Goal: Task Accomplishment & Management: Manage account settings

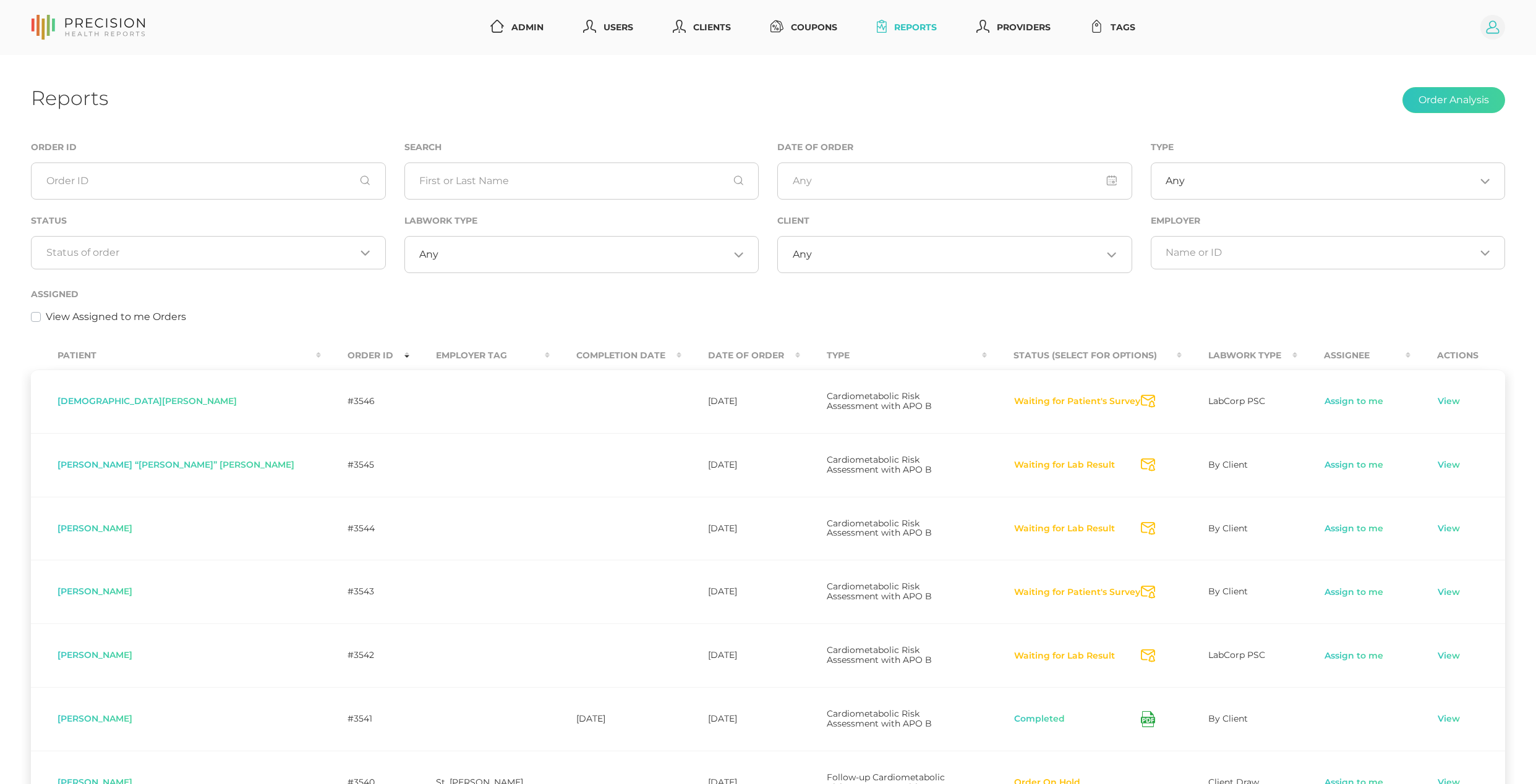
click at [1491, 37] on circle at bounding box center [1492, 27] width 25 height 25
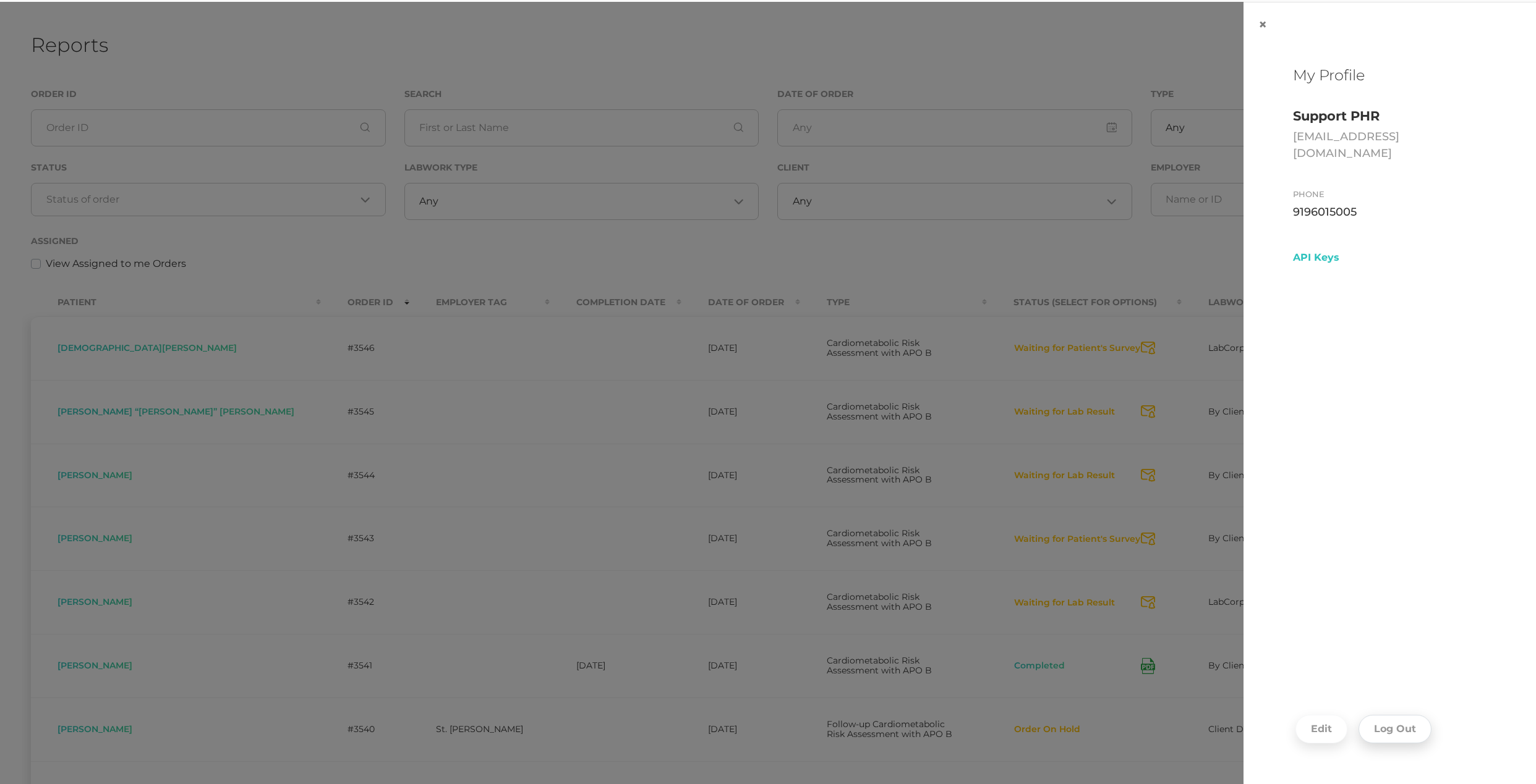
click at [1418, 730] on button "Log Out" at bounding box center [1395, 729] width 73 height 29
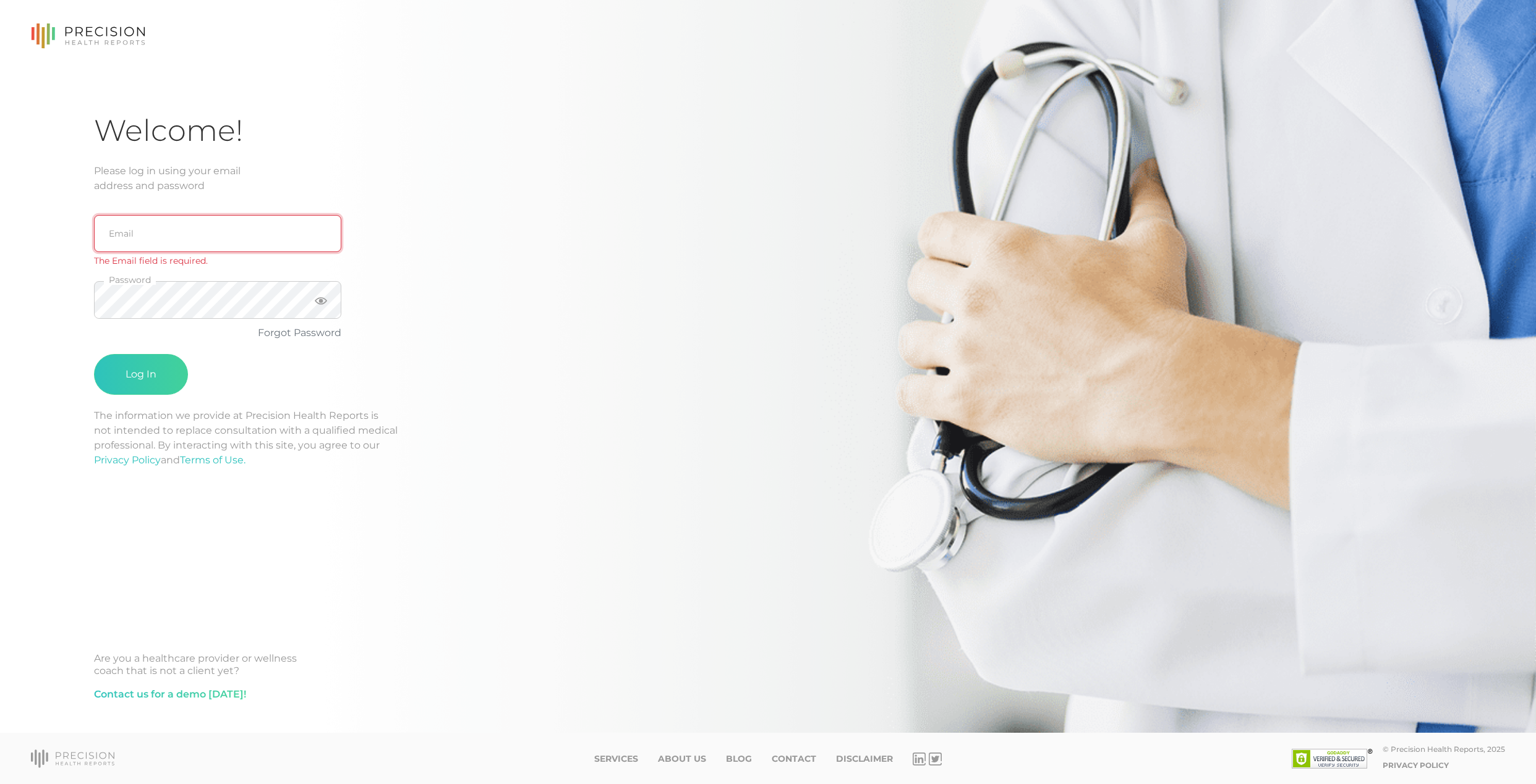
type input "[EMAIL_ADDRESS][DOMAIN_NAME]"
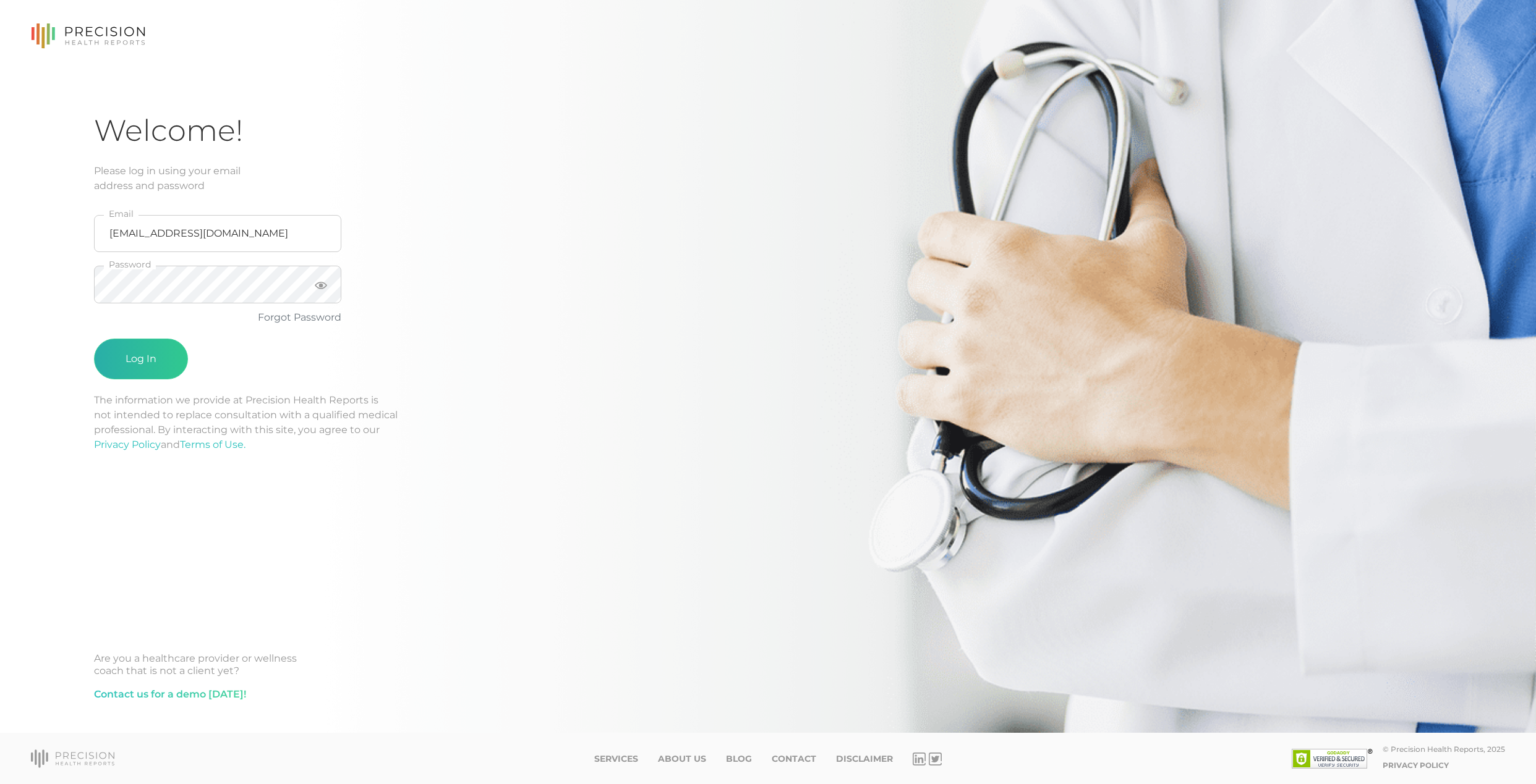
click at [149, 356] on button "Log In" at bounding box center [141, 359] width 94 height 41
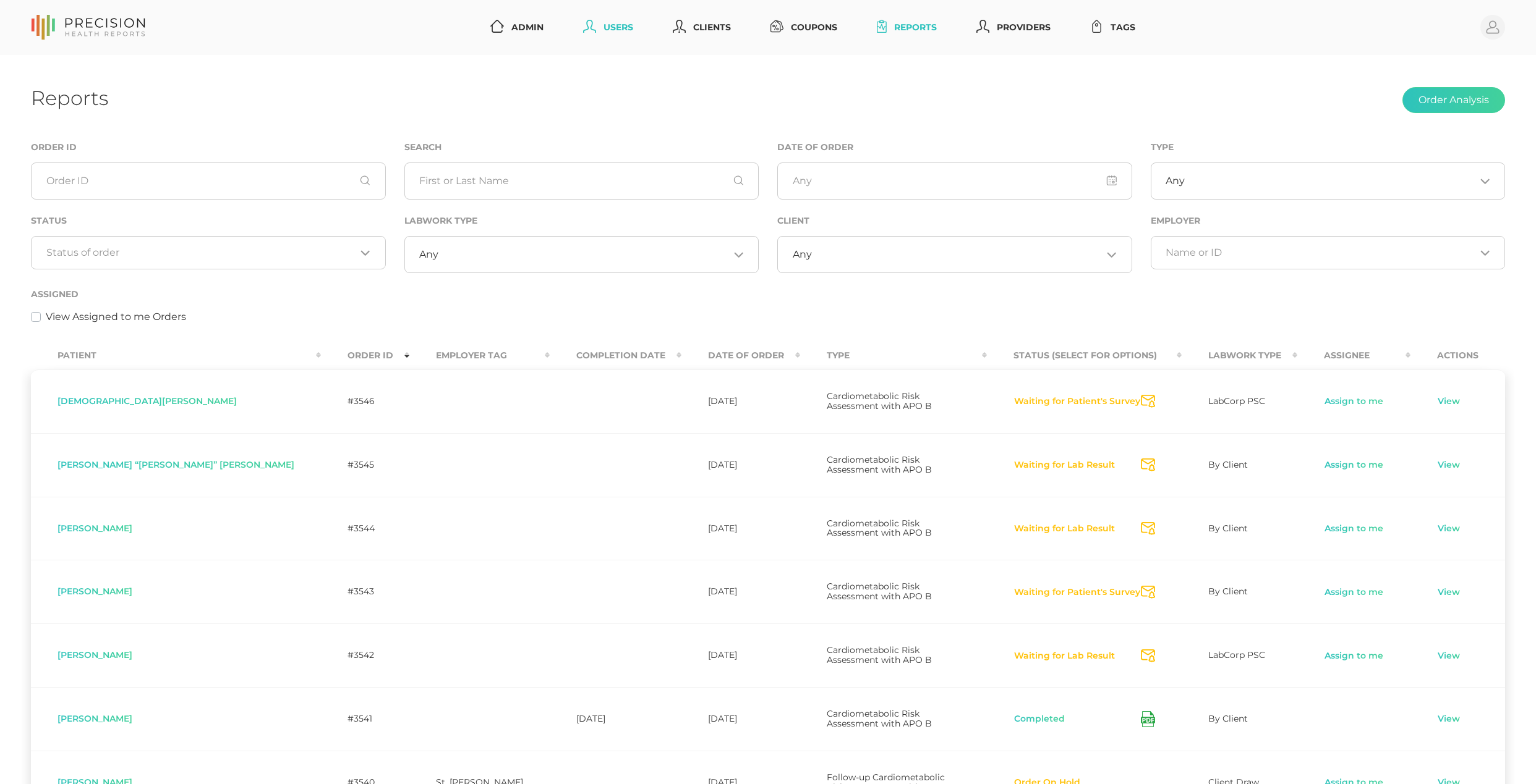
click at [604, 23] on link "Users" at bounding box center [607, 28] width 60 height 22
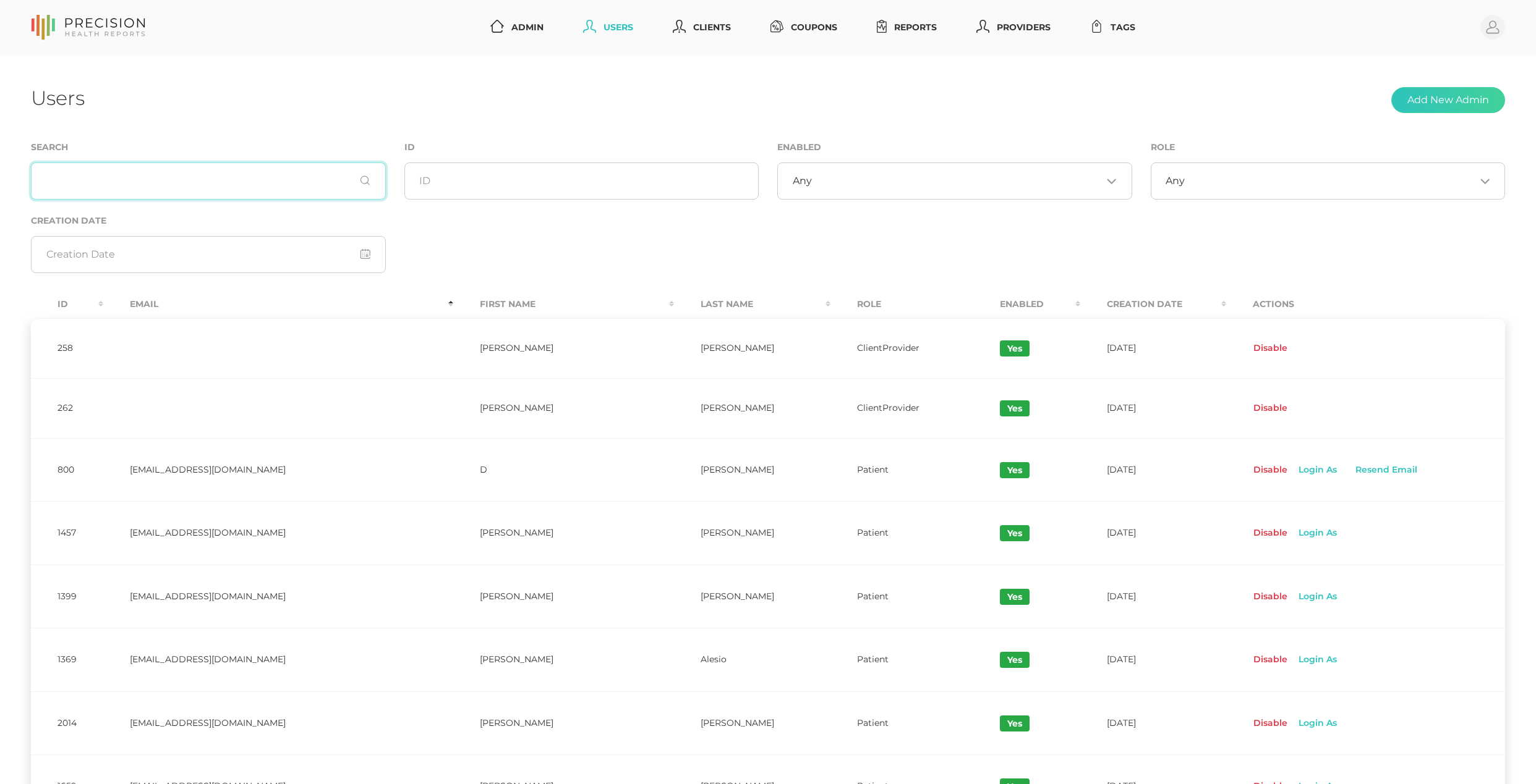
click at [156, 183] on input "text" at bounding box center [208, 181] width 355 height 37
paste input "[EMAIL_ADDRESS][DOMAIN_NAME]"
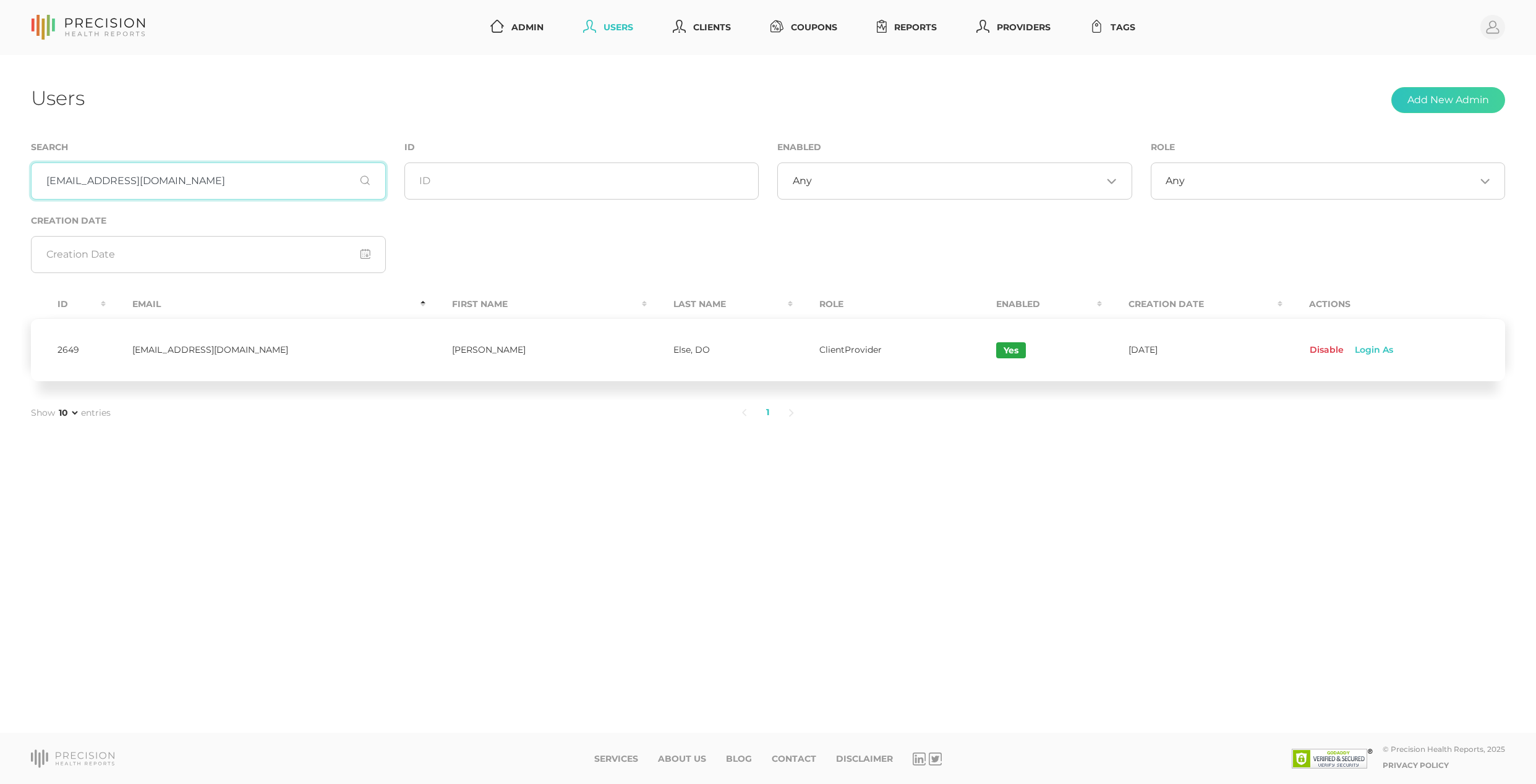
type input "[EMAIL_ADDRESS][DOMAIN_NAME]"
drag, startPoint x: 133, startPoint y: 351, endPoint x: 248, endPoint y: 356, distance: 115.1
click at [248, 356] on td "[EMAIL_ADDRESS][DOMAIN_NAME]" at bounding box center [266, 350] width 320 height 64
copy td "[EMAIL_ADDRESS][DOMAIN_NAME]"
click at [624, 90] on div "Users Add New Admin" at bounding box center [768, 100] width 1474 height 29
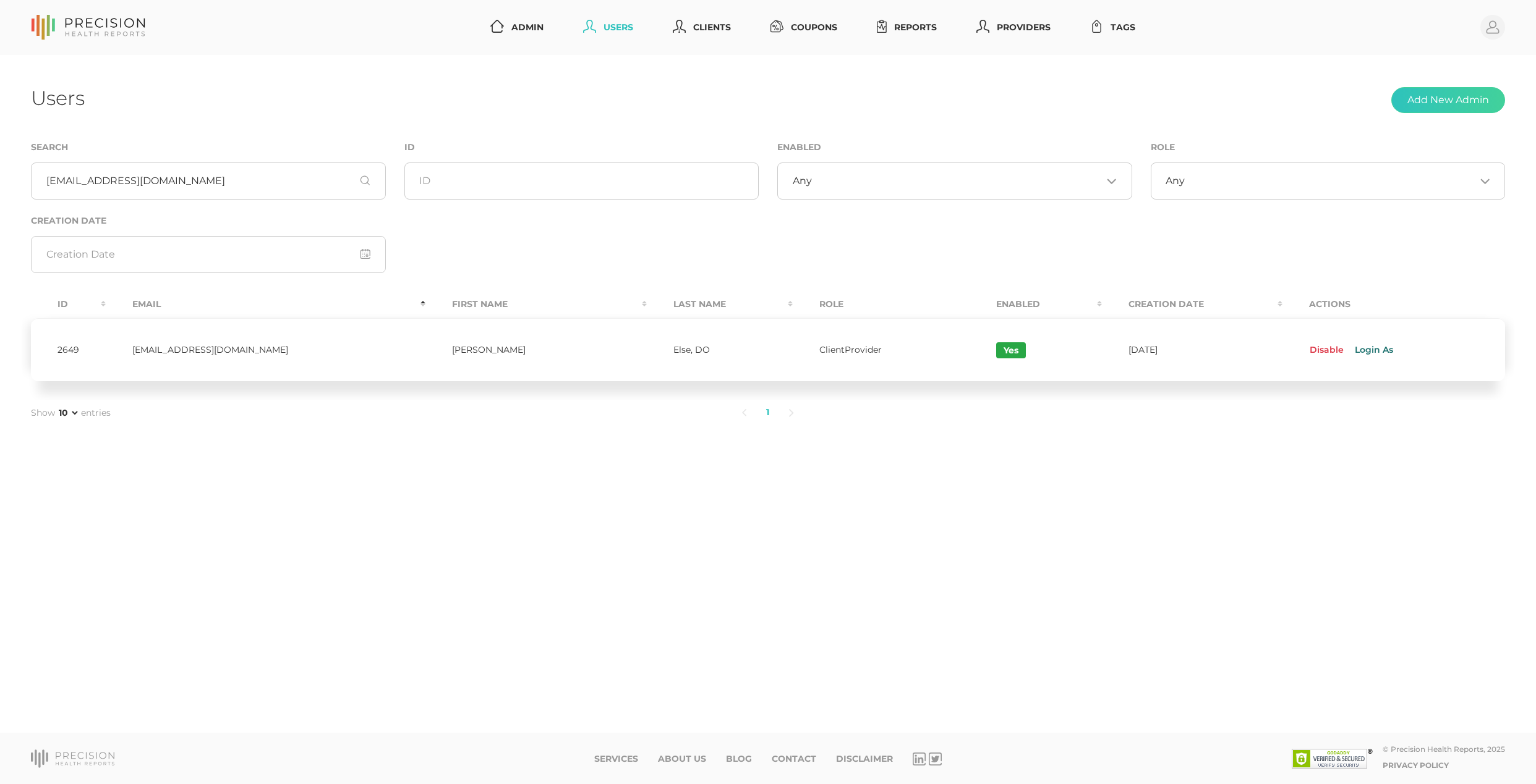
click at [1363, 354] on link "Login As" at bounding box center [1373, 350] width 57 height 20
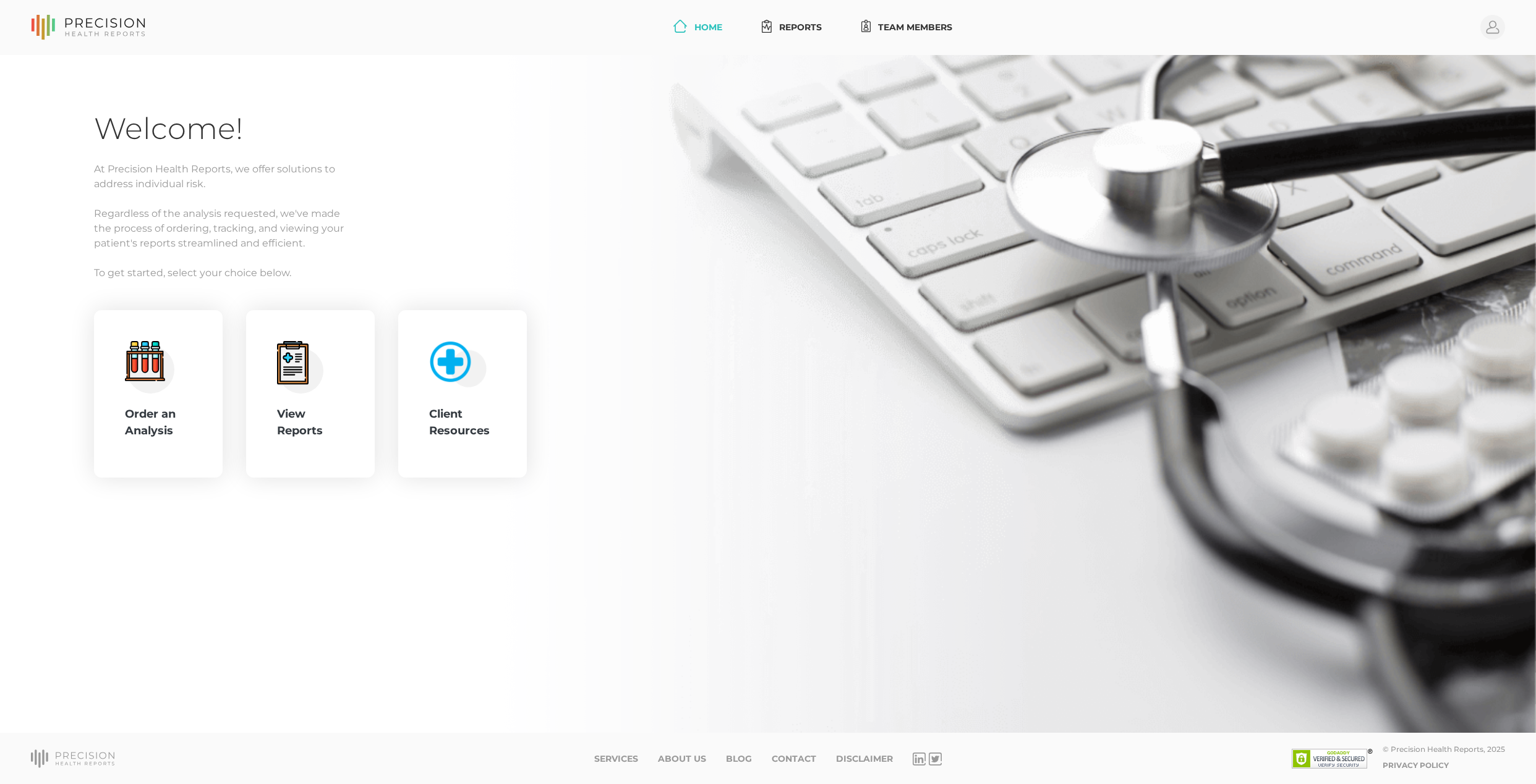
click at [701, 25] on link "Home" at bounding box center [698, 28] width 59 height 22
click at [791, 25] on link "Reports" at bounding box center [791, 28] width 70 height 22
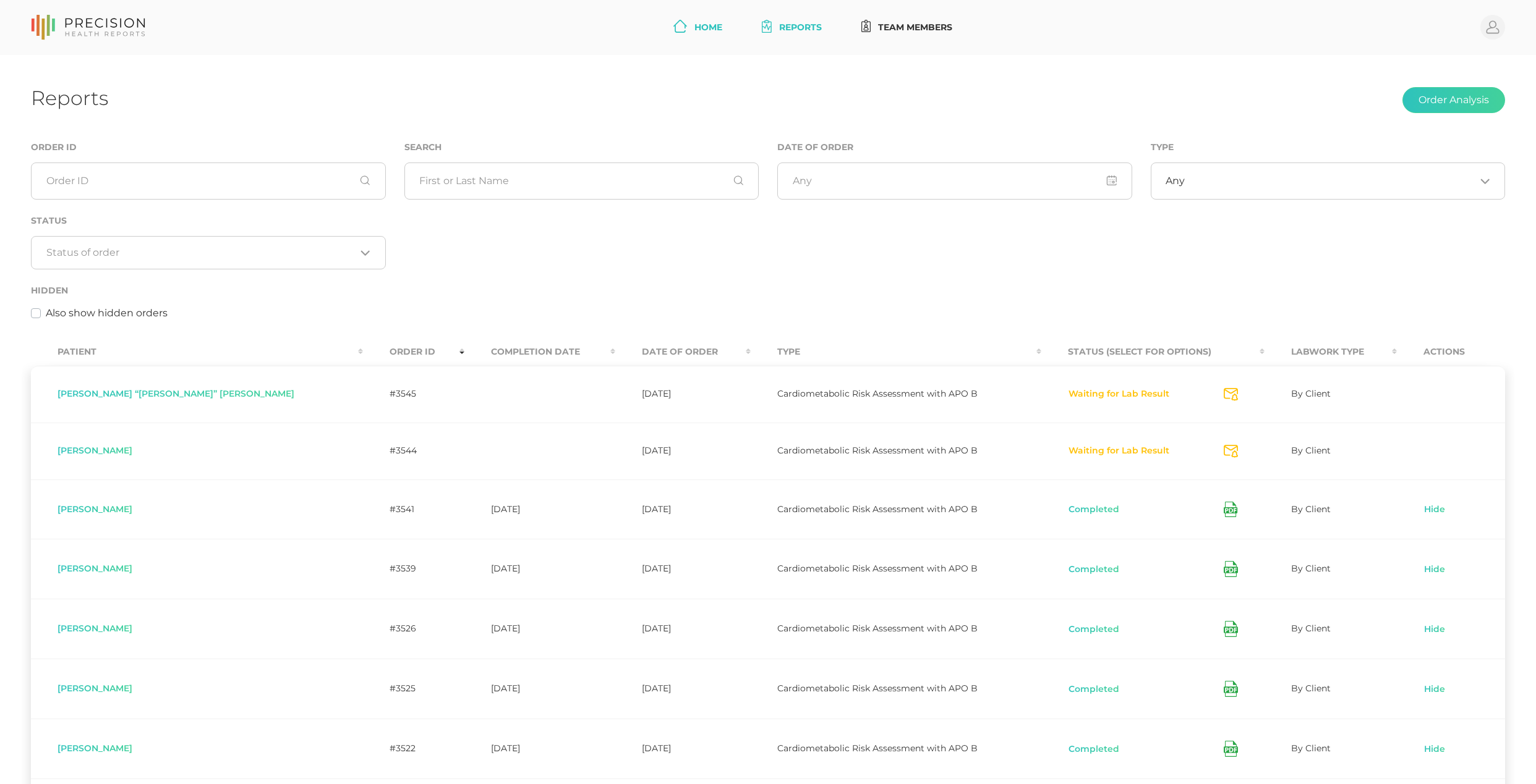
click at [686, 25] on link "Home" at bounding box center [698, 28] width 59 height 22
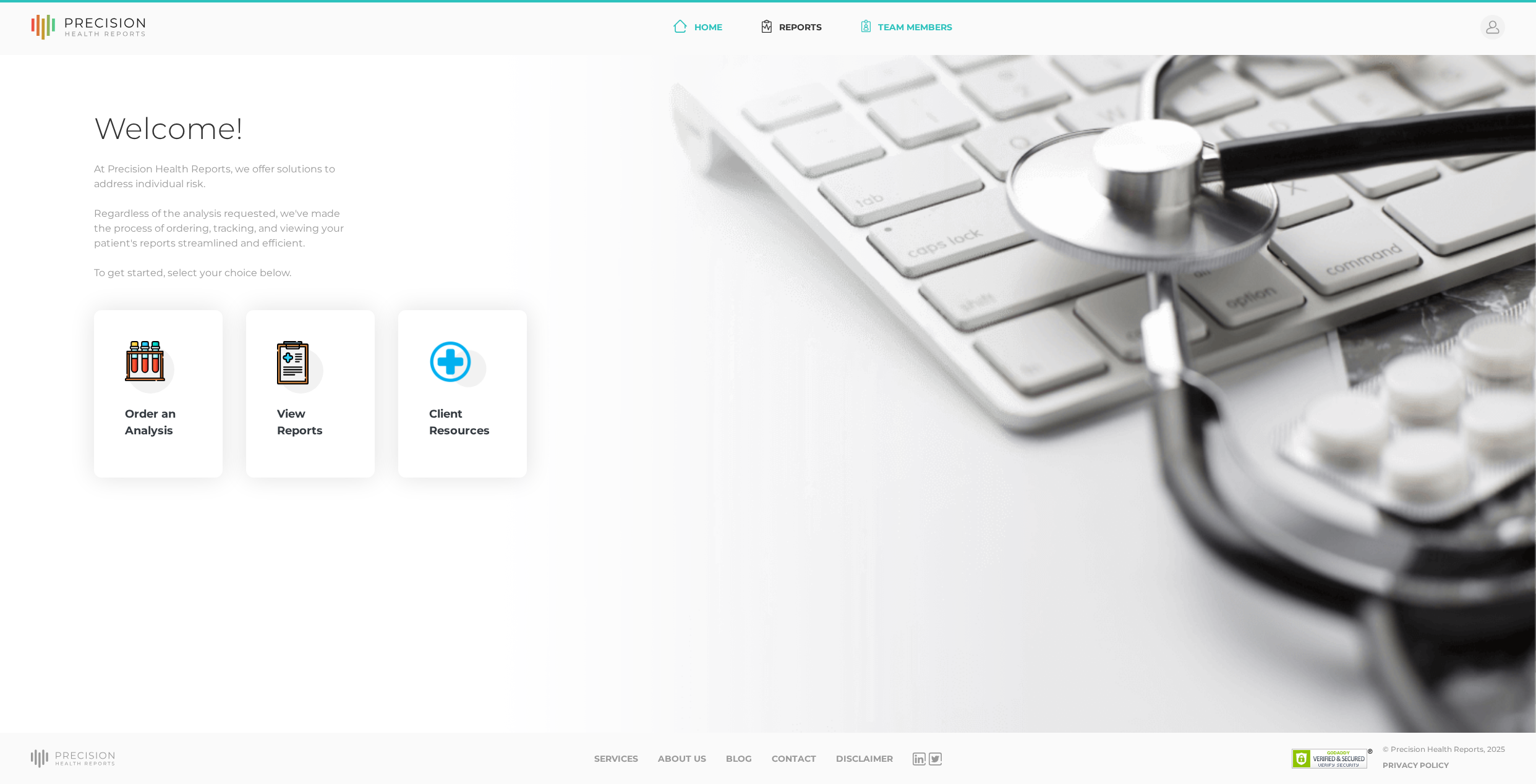
click at [938, 31] on link "Team Members" at bounding box center [906, 28] width 101 height 22
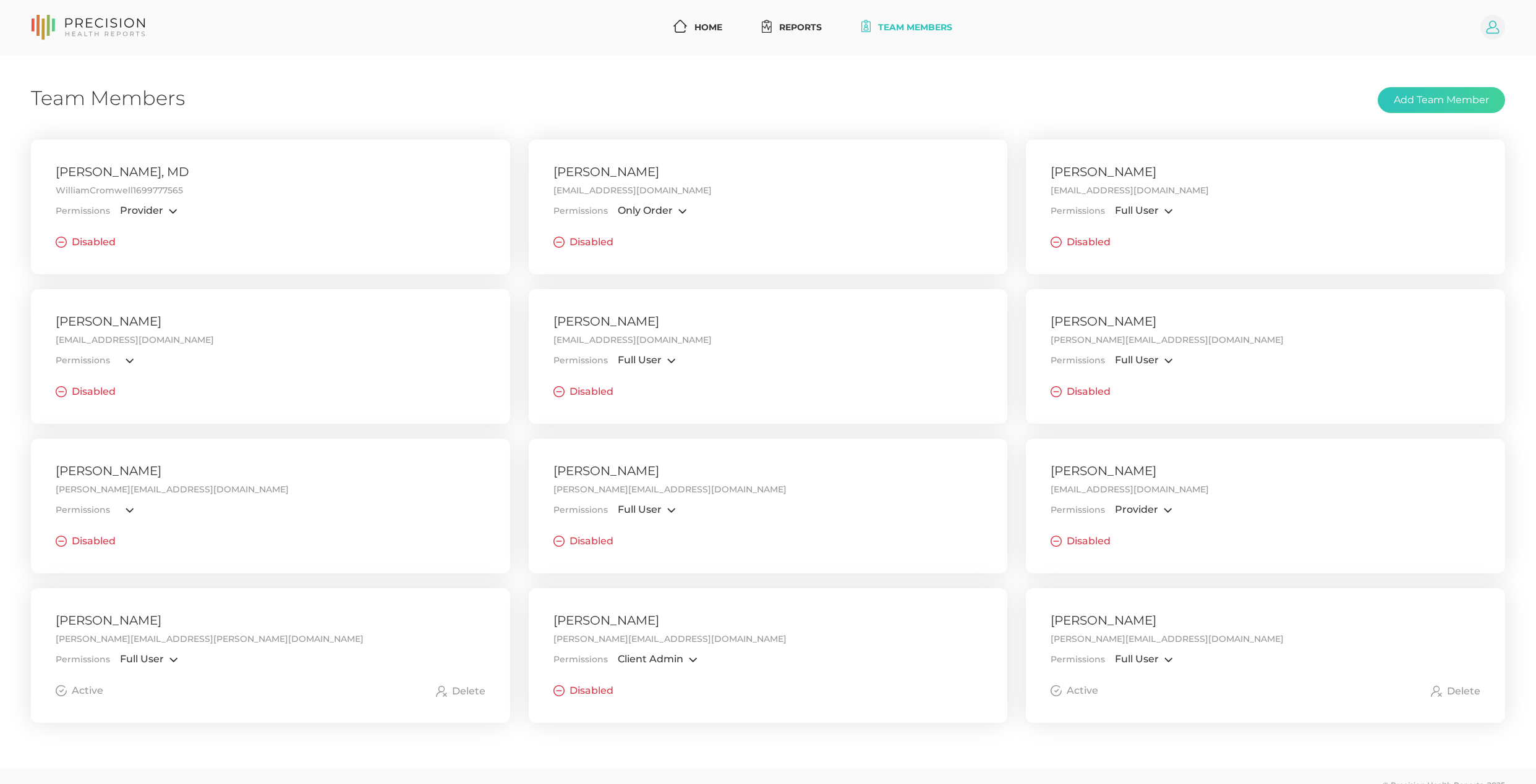
click at [1496, 27] on circle at bounding box center [1492, 27] width 25 height 25
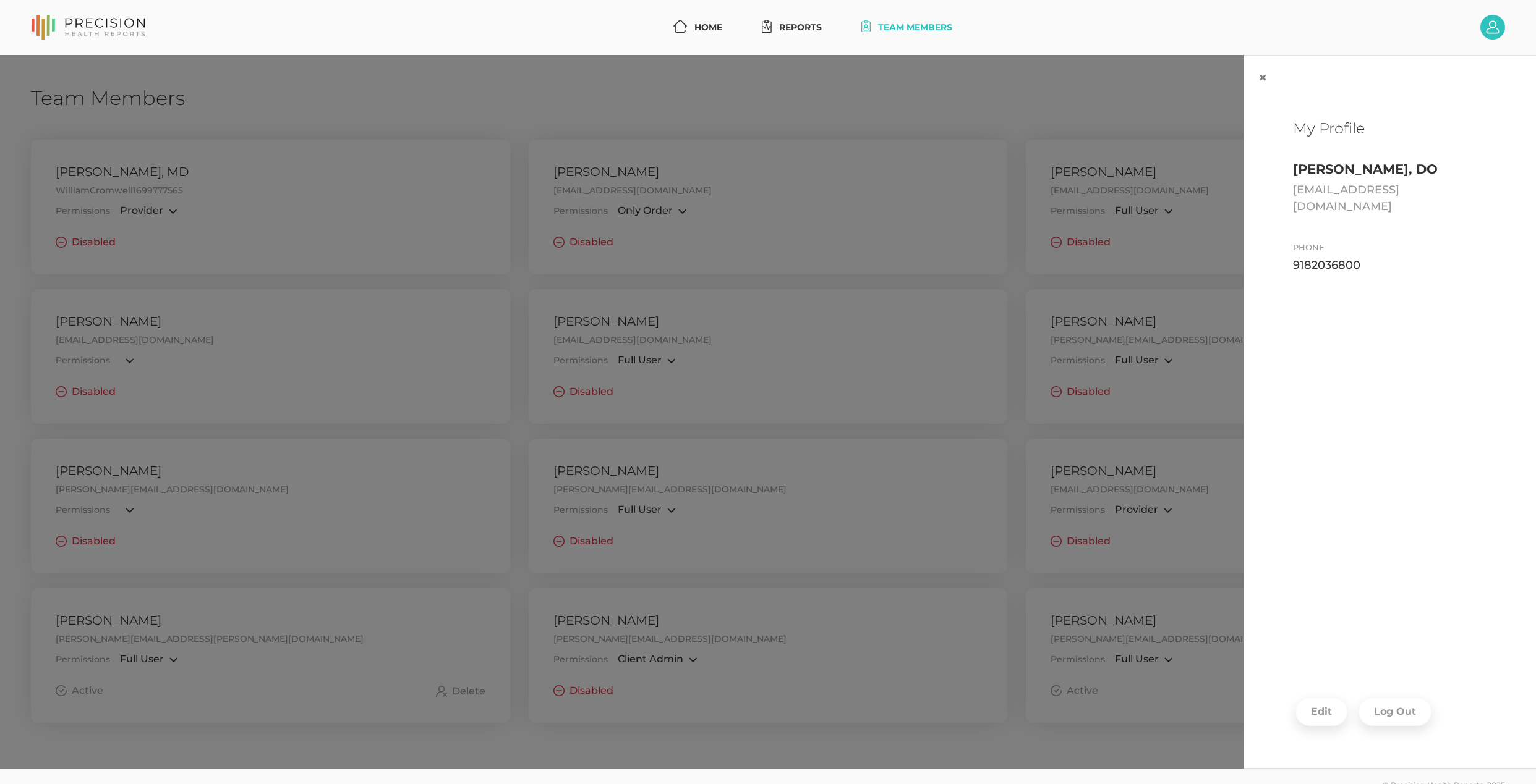
drag, startPoint x: 710, startPoint y: 99, endPoint x: 1083, endPoint y: 441, distance: 506.1
click at [710, 99] on div "× My Profile [PERSON_NAME], DO [EMAIL_ADDRESS][DOMAIN_NAME] Phone [PHONE_NUMBER…" at bounding box center [768, 412] width 1536 height 714
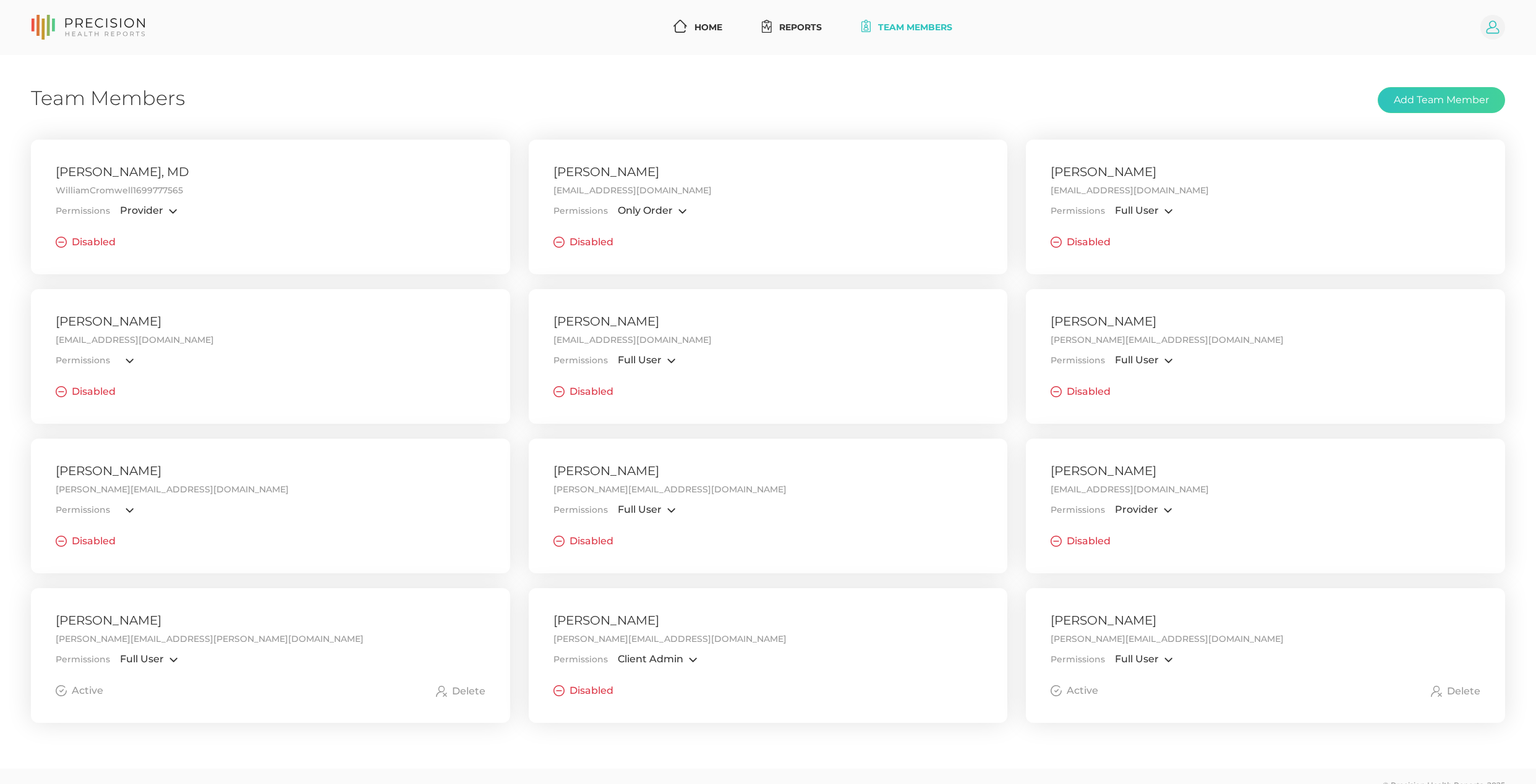
click at [1496, 23] on icon at bounding box center [1493, 27] width 13 height 13
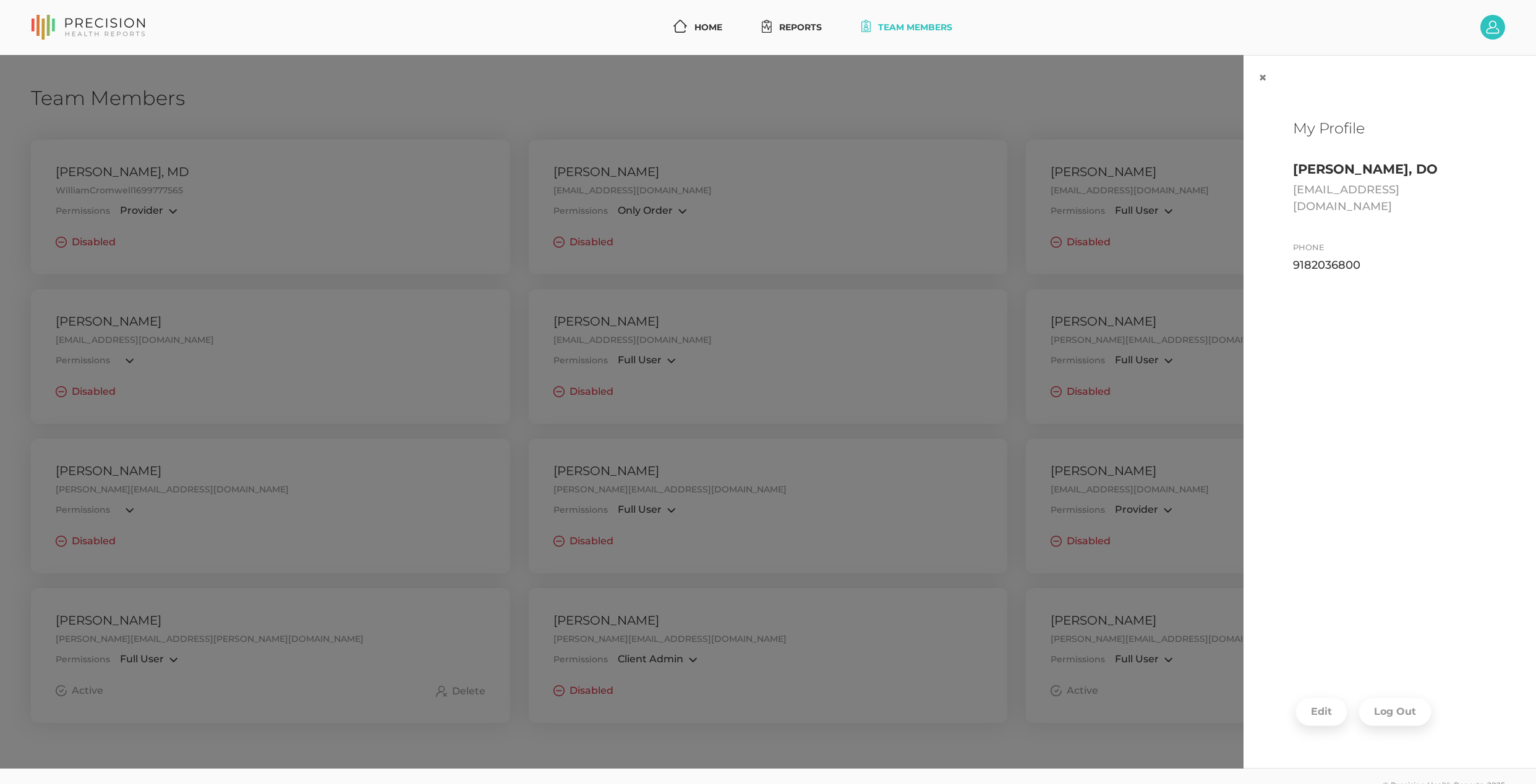
drag, startPoint x: 1402, startPoint y: 700, endPoint x: 1379, endPoint y: 704, distance: 23.3
click at [1402, 700] on button "Log Out" at bounding box center [1395, 711] width 73 height 29
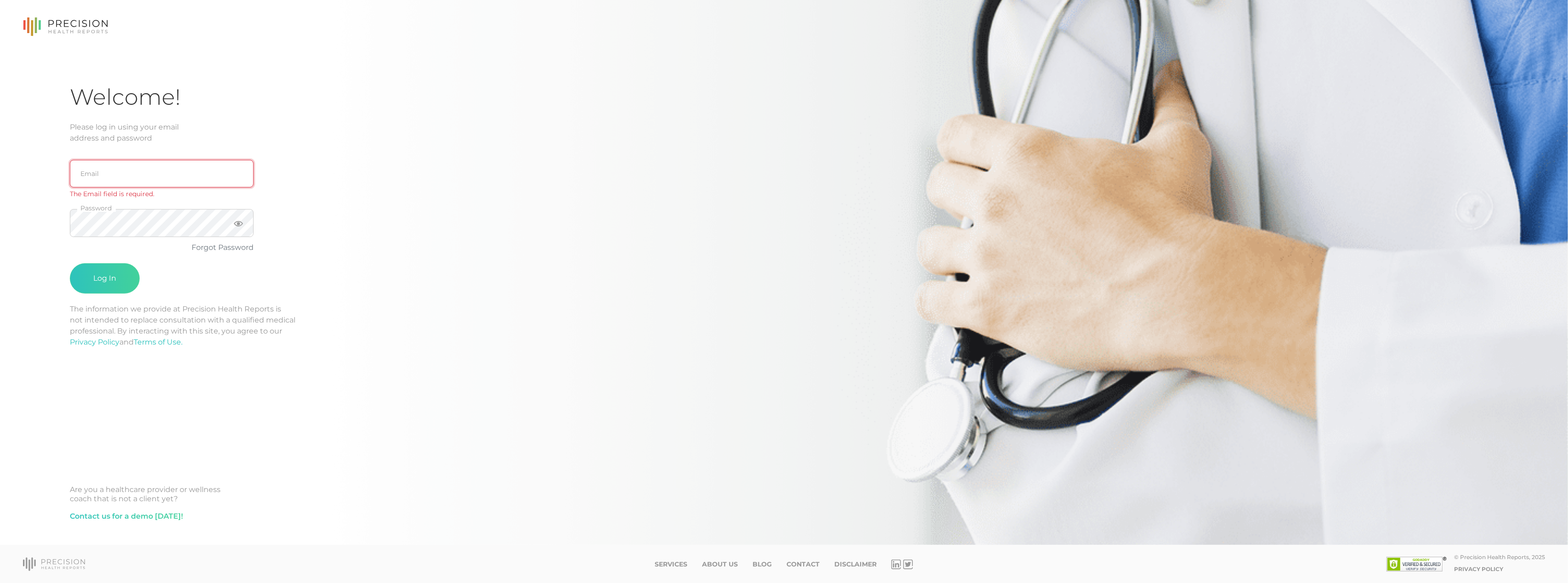
type input "[EMAIL_ADDRESS][DOMAIN_NAME]"
drag, startPoint x: 109, startPoint y: 274, endPoint x: 1073, endPoint y: 58, distance: 987.9
click at [109, 274] on button "Log In" at bounding box center [105, 267] width 70 height 30
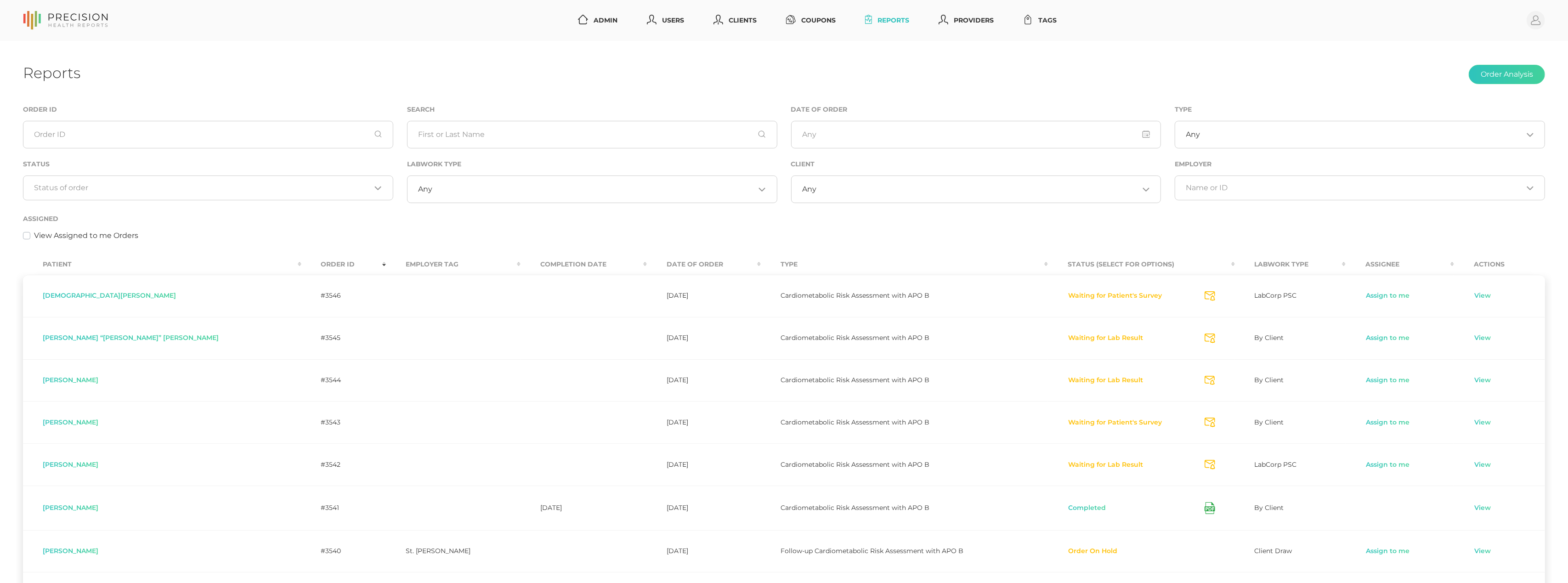
click at [1141, 66] on div "Reports Order Analysis" at bounding box center [784, 75] width 1522 height 22
click at [661, 23] on link "Users" at bounding box center [665, 21] width 44 height 17
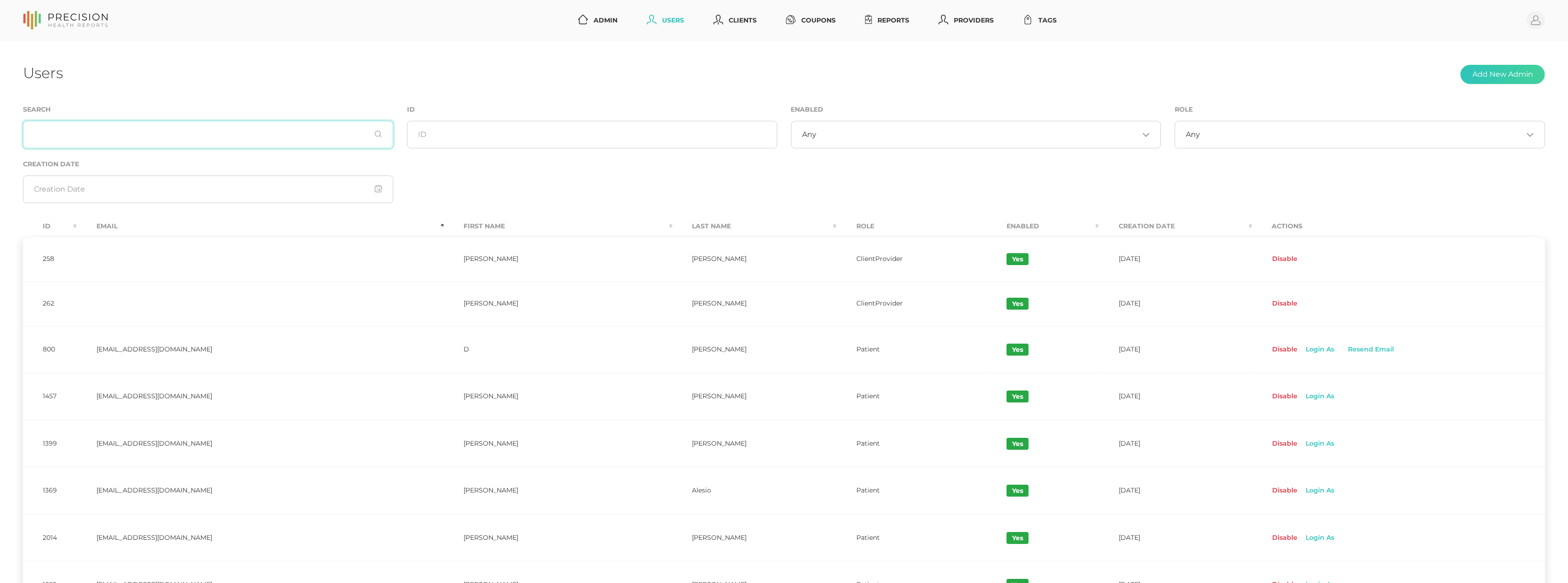
click at [231, 137] on input "text" at bounding box center [208, 134] width 370 height 28
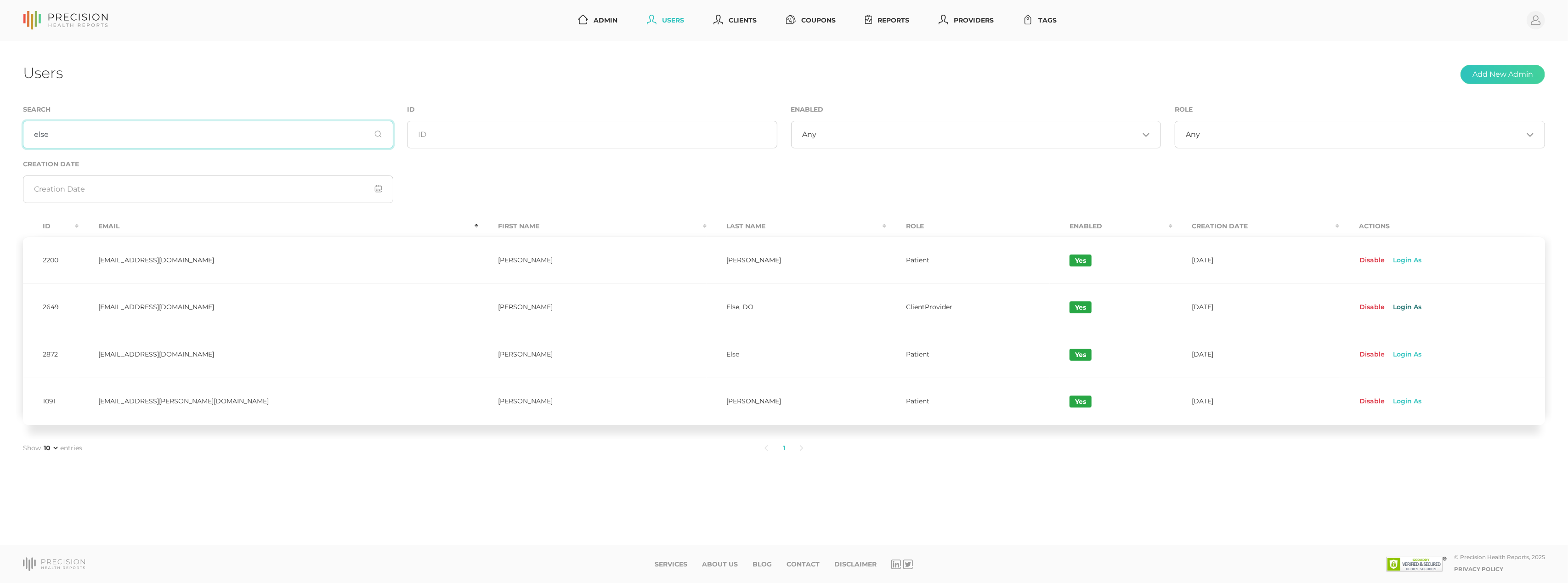
type input "else"
click at [1141, 311] on link "Login As" at bounding box center [1406, 307] width 42 height 15
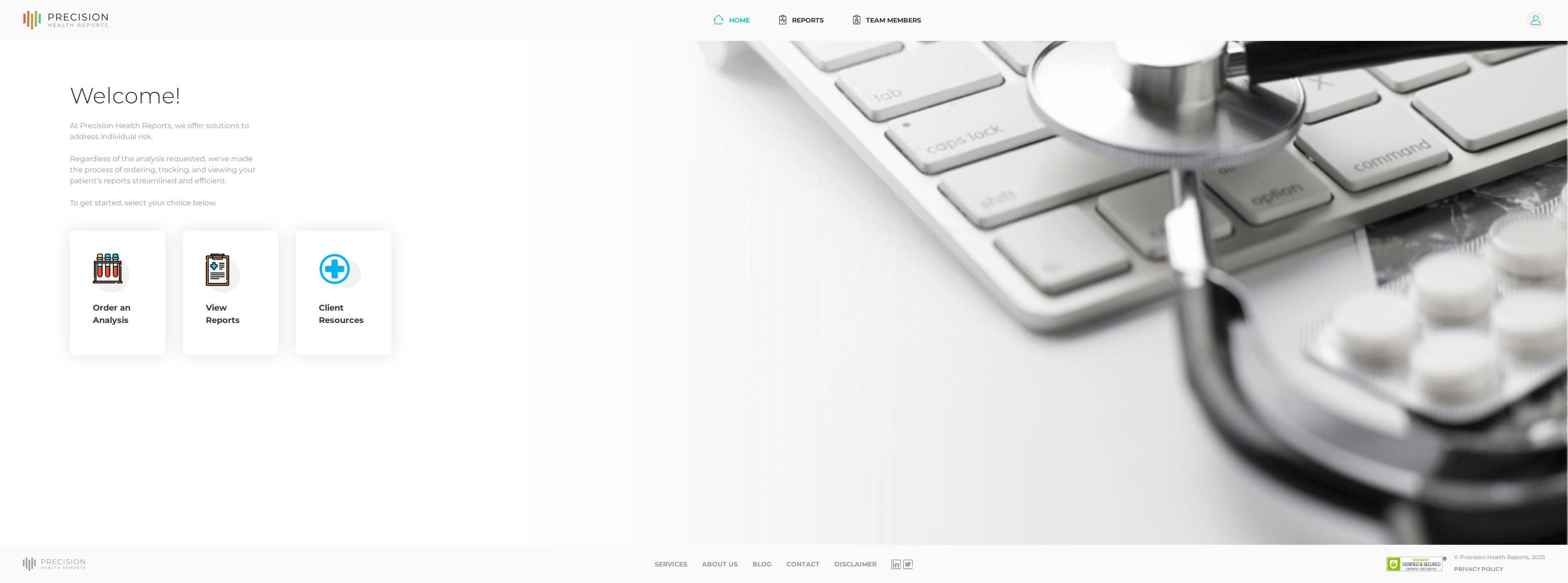
click at [1537, 21] on circle at bounding box center [1536, 20] width 19 height 19
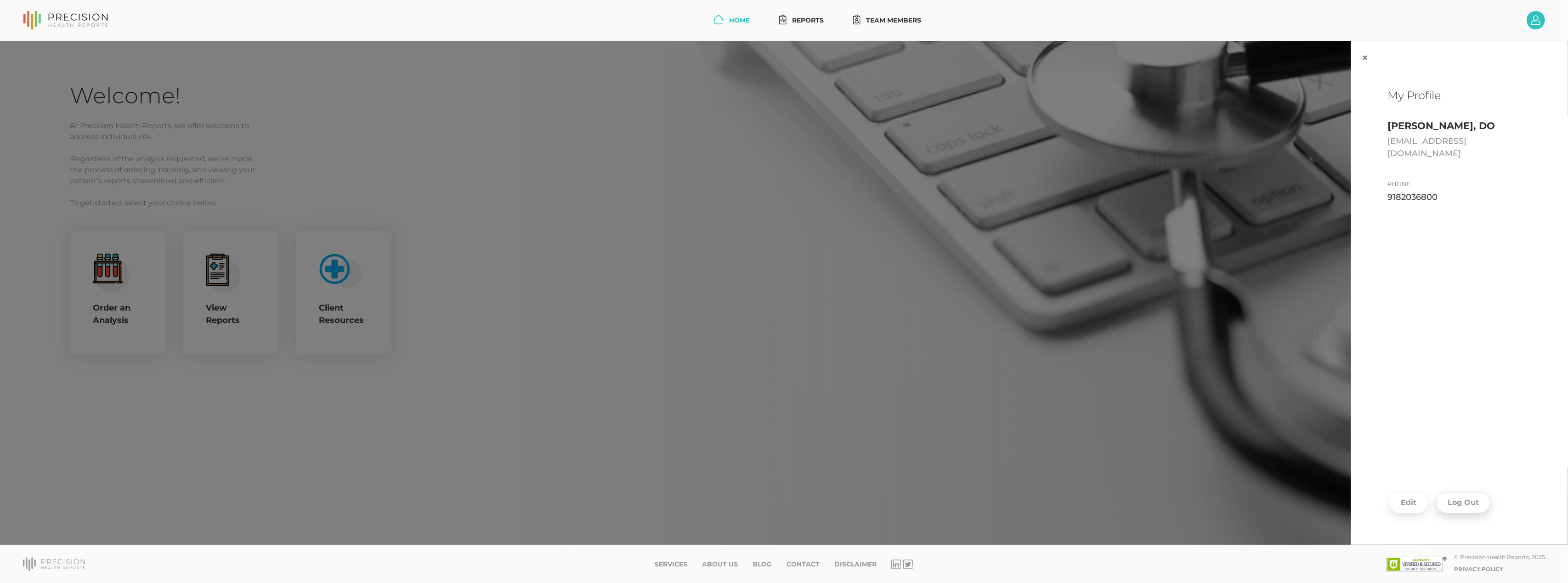
click at [1473, 502] on button "Log Out" at bounding box center [1463, 503] width 54 height 21
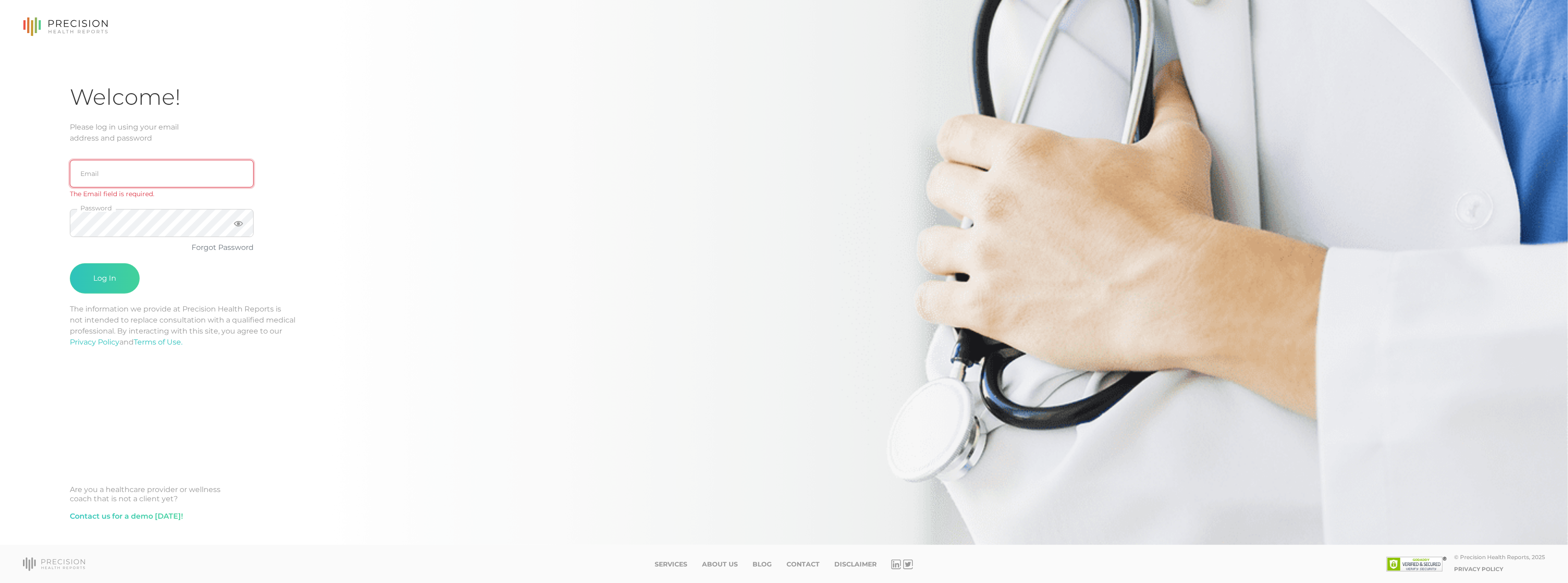
click at [109, 165] on input "email" at bounding box center [162, 174] width 184 height 28
type input "[EMAIL_ADDRESS][DOMAIN_NAME]"
